Goal: Check status: Check status

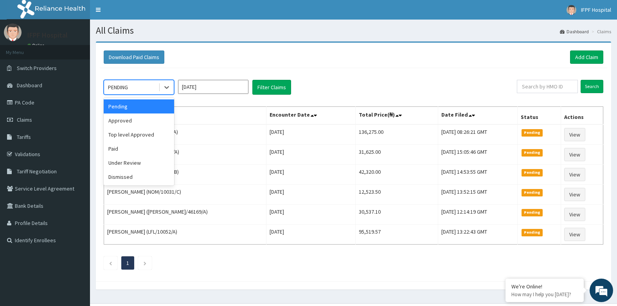
click at [142, 90] on div "PENDING" at bounding box center [131, 87] width 54 height 13
click at [131, 129] on div "Top level Approved" at bounding box center [139, 135] width 70 height 14
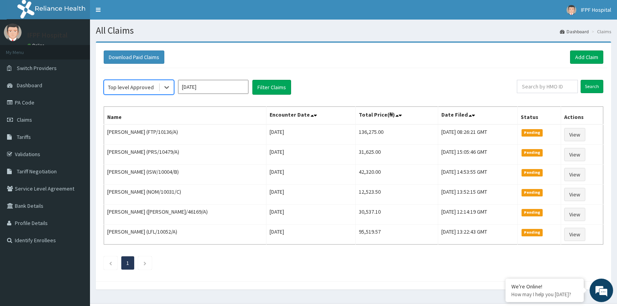
click at [150, 87] on div "Top level Approved" at bounding box center [131, 87] width 46 height 8
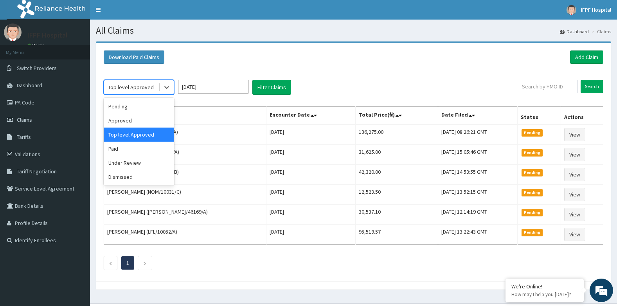
click at [132, 135] on div "Top level Approved" at bounding box center [139, 135] width 70 height 14
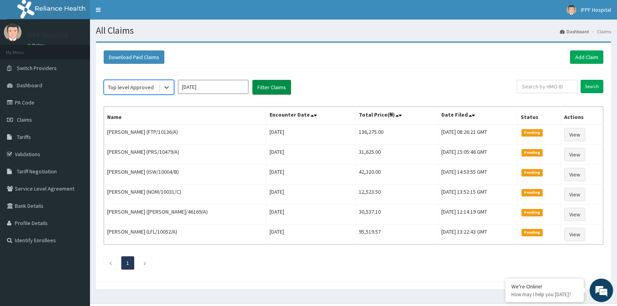
click at [285, 88] on button "Filter Claims" at bounding box center [271, 87] width 39 height 15
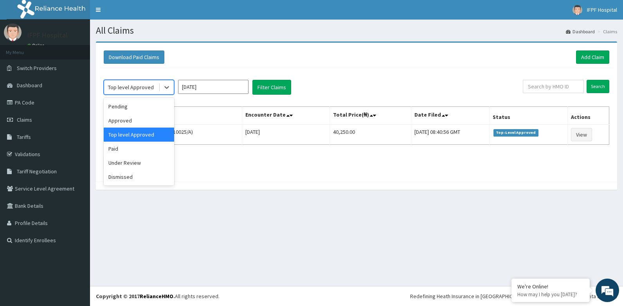
click at [138, 86] on div "Top level Approved" at bounding box center [131, 87] width 46 height 8
click at [121, 162] on div "Under Review" at bounding box center [139, 163] width 70 height 14
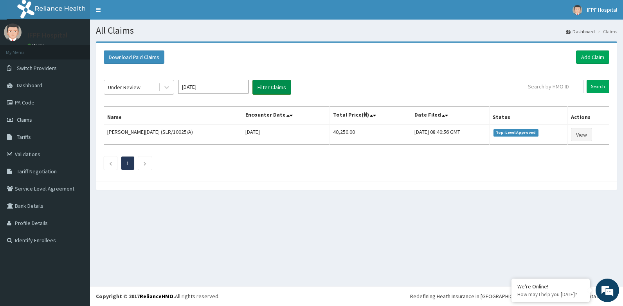
click at [268, 86] on button "Filter Claims" at bounding box center [271, 87] width 39 height 15
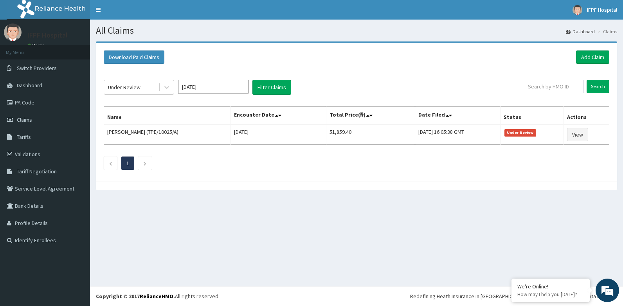
click at [200, 90] on input "[DATE]" at bounding box center [213, 87] width 70 height 14
click at [241, 151] on div "Sep" at bounding box center [236, 152] width 16 height 14
type input "[DATE]"
click at [269, 90] on button "Filter Claims" at bounding box center [271, 87] width 39 height 15
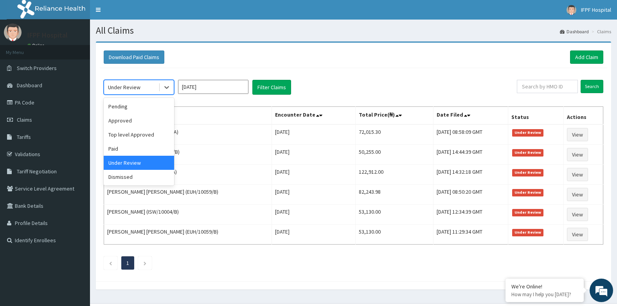
click at [139, 88] on div "Under Review" at bounding box center [124, 87] width 32 height 8
click at [124, 107] on div "Pending" at bounding box center [139, 106] width 70 height 14
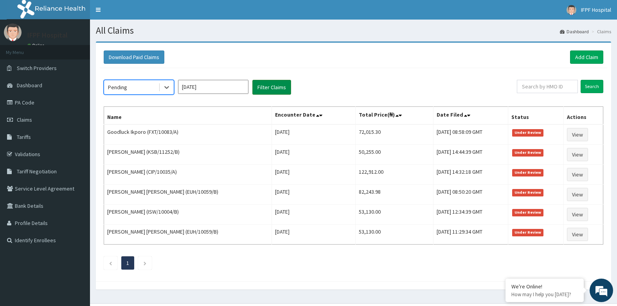
click at [264, 92] on button "Filter Claims" at bounding box center [271, 87] width 39 height 15
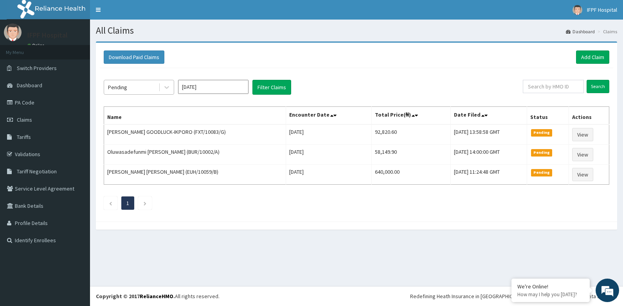
click at [126, 90] on div "Pending" at bounding box center [117, 87] width 19 height 8
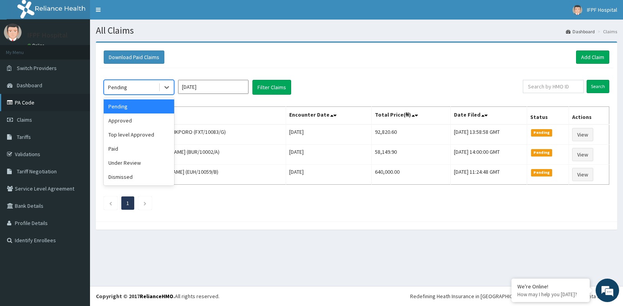
click at [30, 105] on link "PA Code" at bounding box center [45, 102] width 90 height 17
